Goal: Task Accomplishment & Management: Use online tool/utility

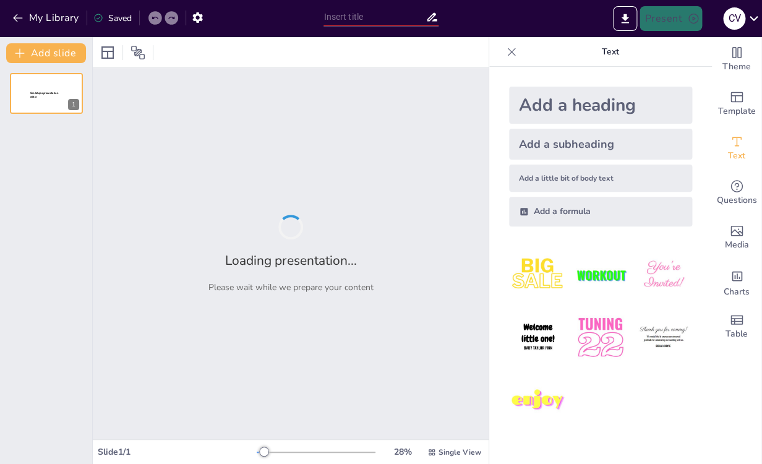
type input "Neurodesarrollo y Lactancia Materna: Un Enfoque Integral"
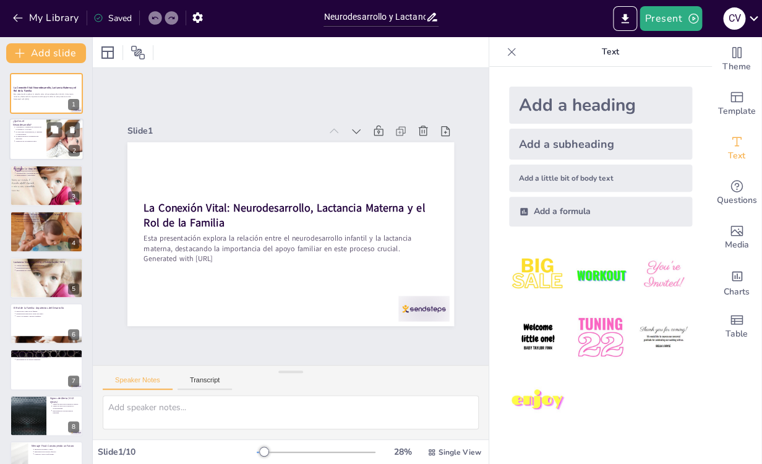
click at [19, 145] on div at bounding box center [46, 140] width 74 height 42
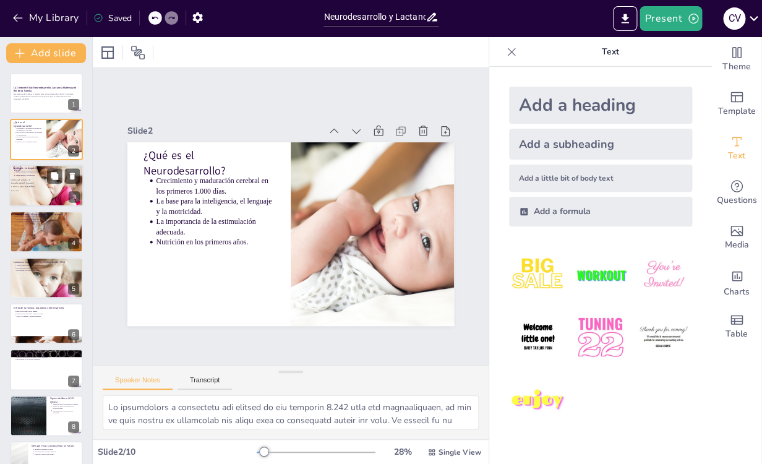
click at [35, 196] on div at bounding box center [46, 185] width 74 height 53
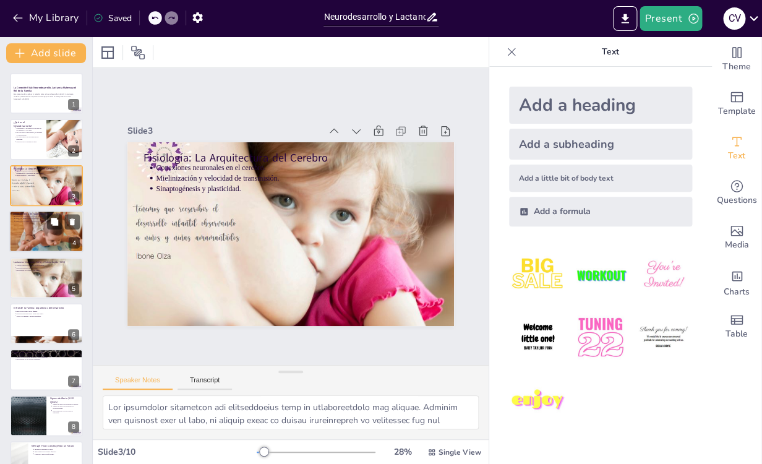
click at [43, 233] on div at bounding box center [46, 232] width 74 height 56
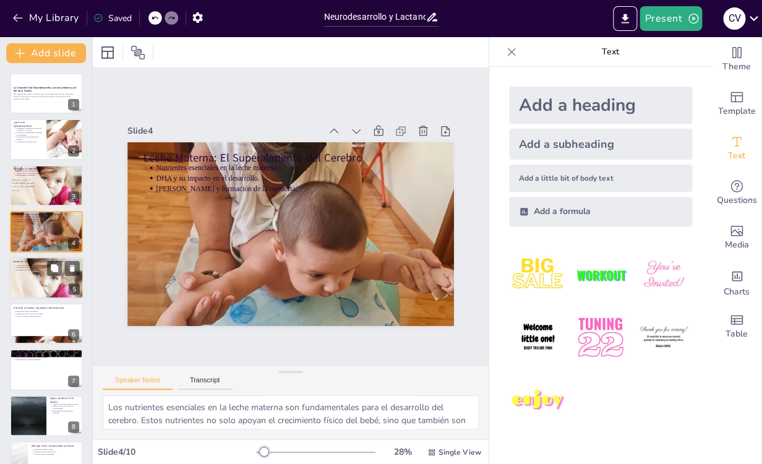
click at [40, 268] on p "Estimulación emocional y social." at bounding box center [47, 267] width 64 height 2
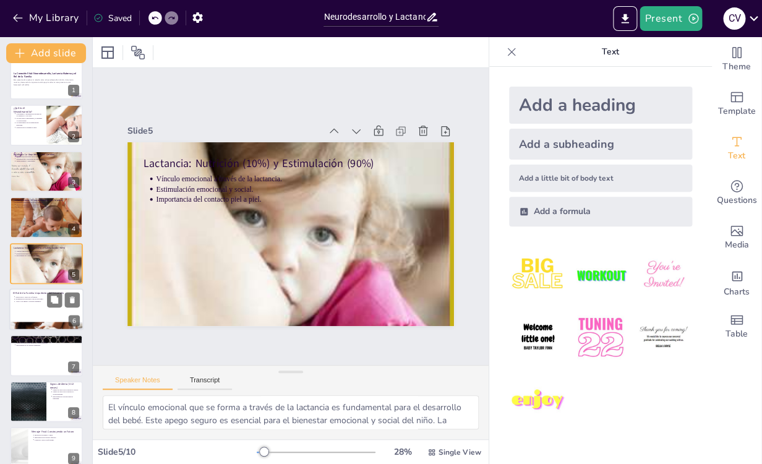
click at [34, 296] on p "Interacción y amor en la familia." at bounding box center [47, 297] width 64 height 2
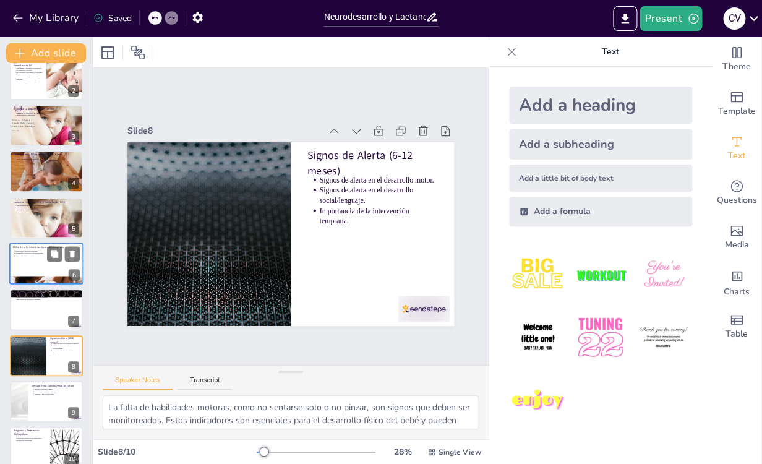
type textarea "La inversión en tiempo y amor es crucial para el desarrollo del niño. Estas int…"
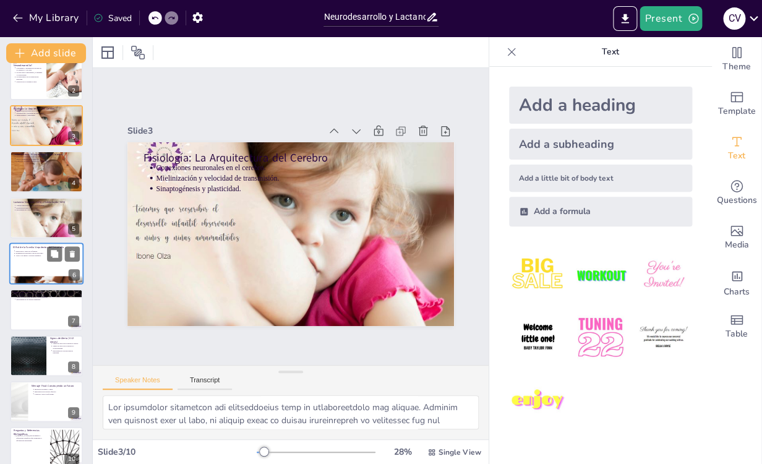
type textarea "Lo ipsumdolors a consectetu adi elitsed do eiu temporin 1.517 utla etd magnaali…"
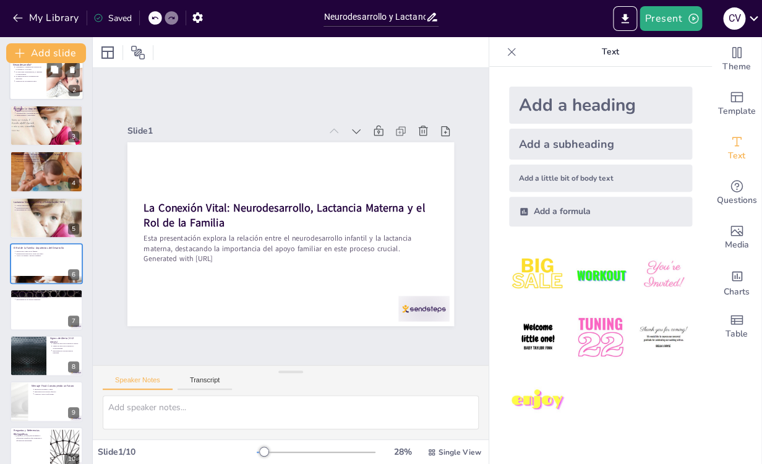
click at [32, 74] on p "La base para la inteligencia, el lenguaje y la motricidad." at bounding box center [28, 73] width 27 height 5
type textarea "Lo ipsumdolors a consectetu adi elitsed do eiu temporin 1.517 utla etd magnaali…"
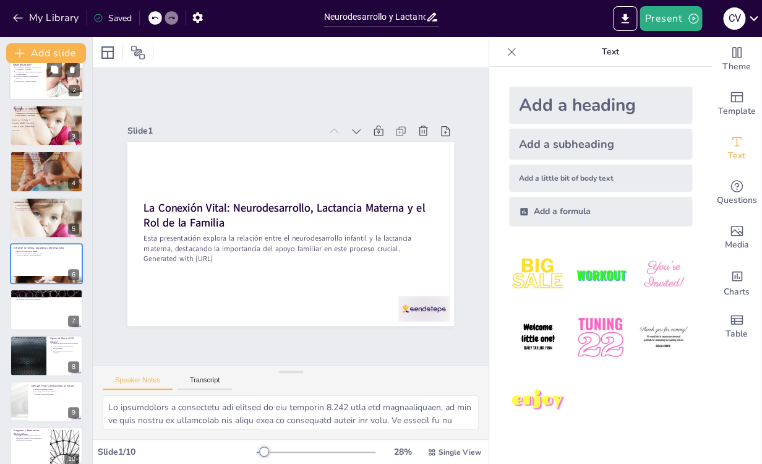
scroll to position [0, 0]
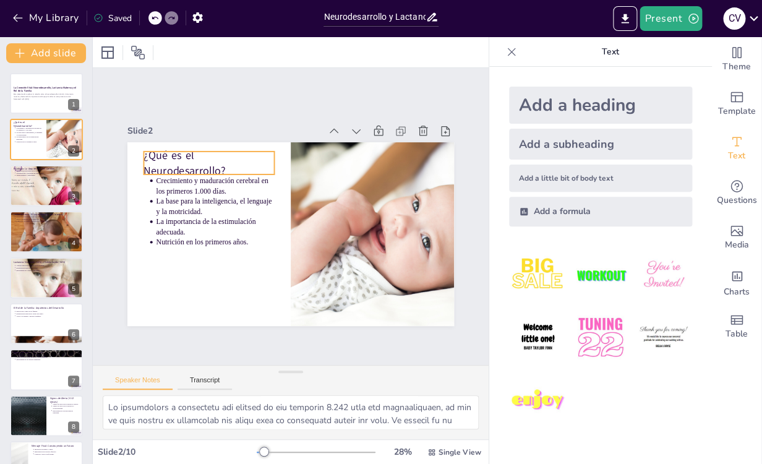
click at [332, 174] on p "¿Qué es el Neurodesarrollo?" at bounding box center [366, 155] width 69 height 134
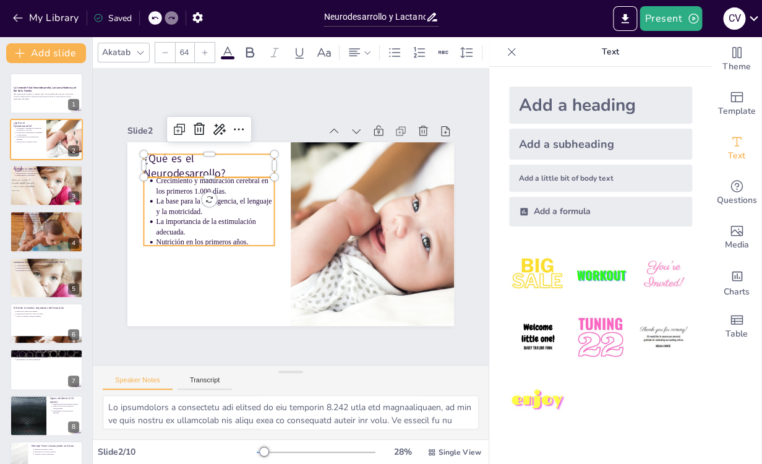
type input "43"
click at [277, 201] on p "La importancia de la estimulación adecuada." at bounding box center [305, 141] width 56 height 119
click at [448, 85] on div "Slide 1 La Conexión Vital: Neurodesarrollo, Lactancia Materna y el Rol de la Fa…" at bounding box center [290, 216] width 473 height 495
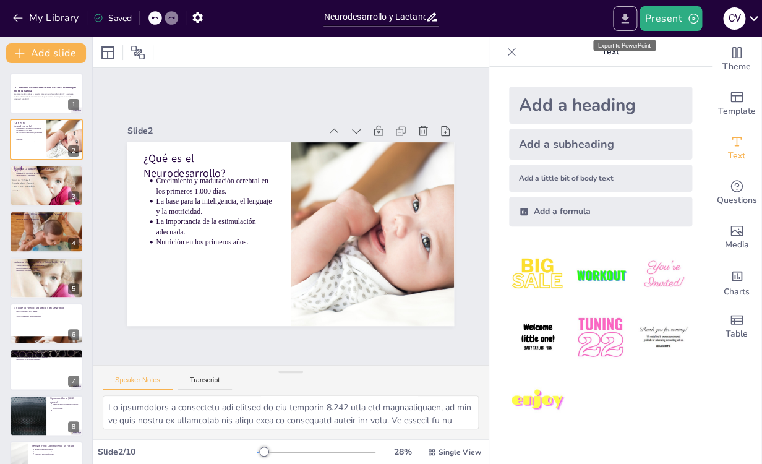
click at [629, 24] on icon "Export to PowerPoint" at bounding box center [625, 18] width 13 height 13
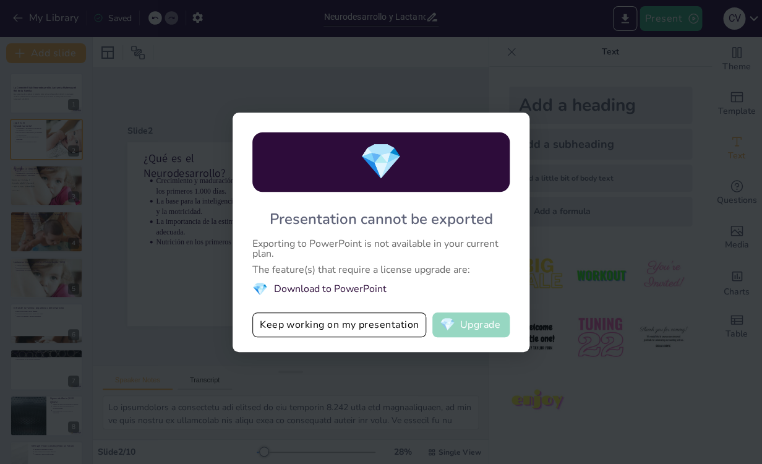
click at [483, 326] on button "💎 Upgrade" at bounding box center [470, 324] width 77 height 25
